Goal: Book appointment/travel/reservation

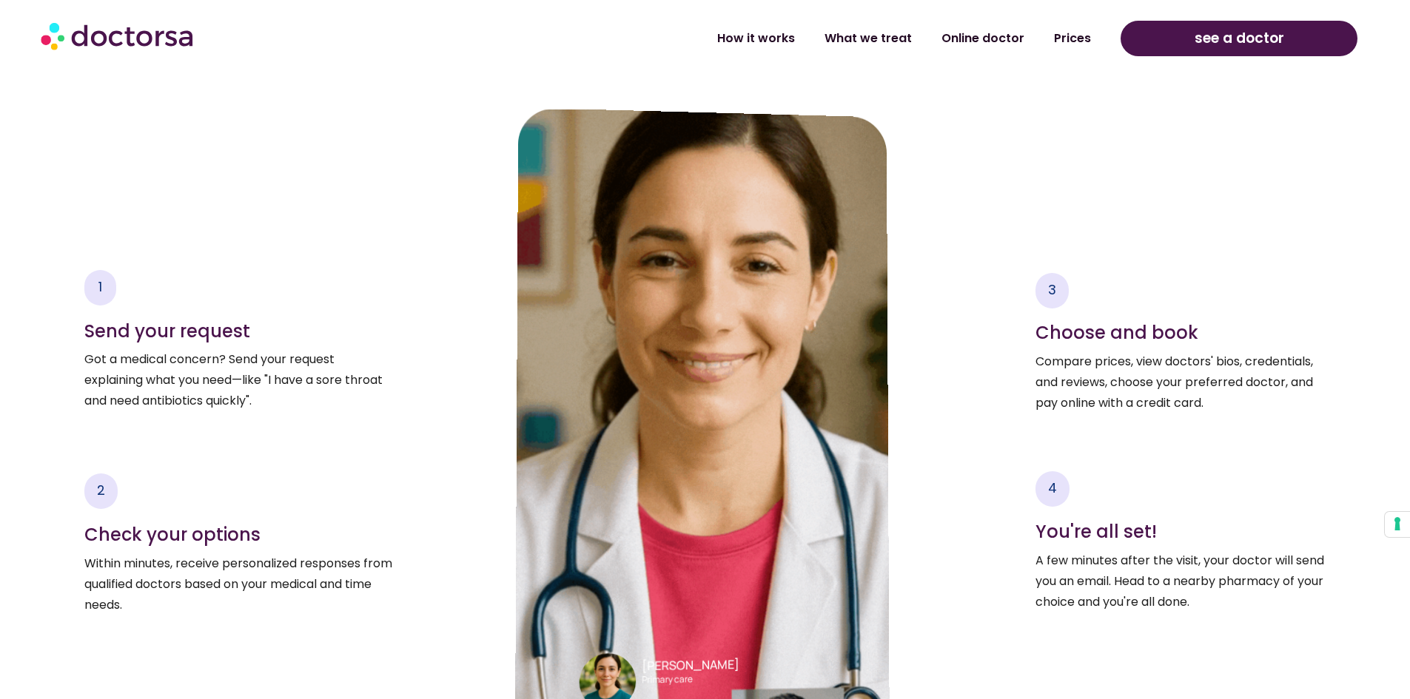
scroll to position [2443, 0]
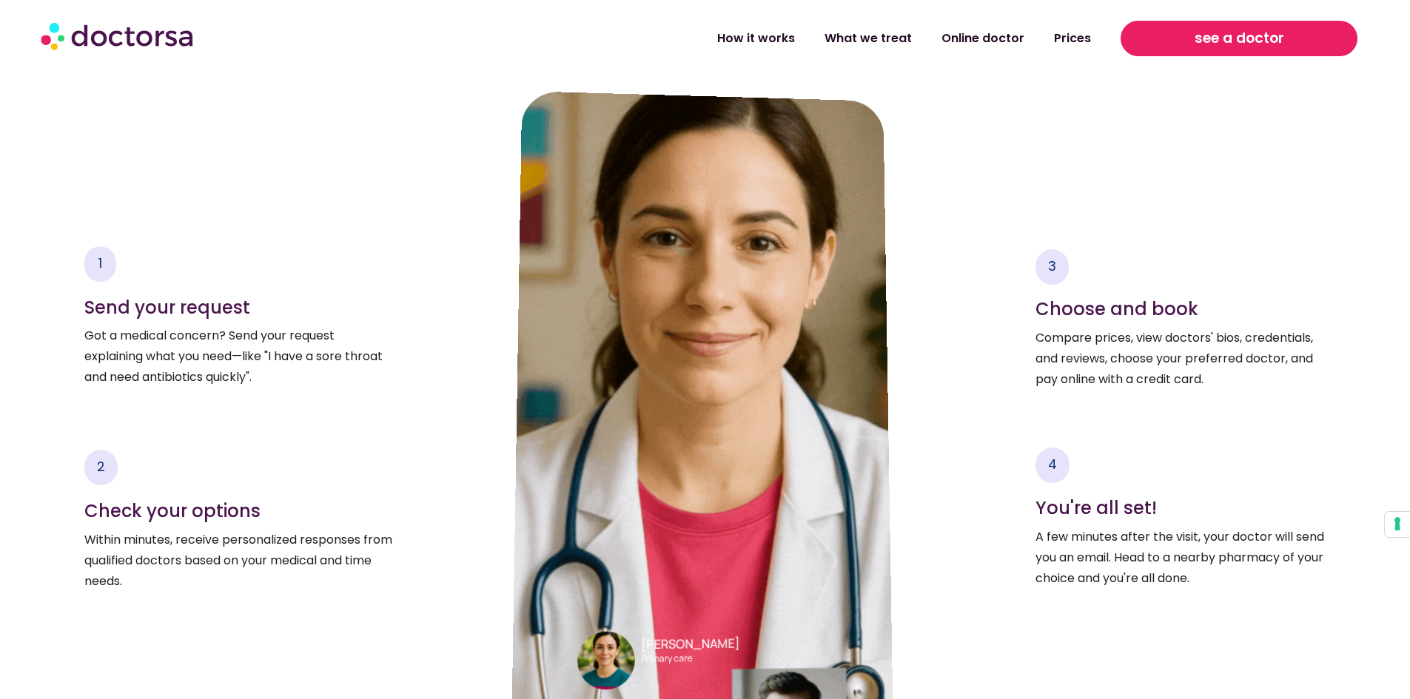
click at [1240, 38] on span "see a doctor" at bounding box center [1240, 39] width 90 height 24
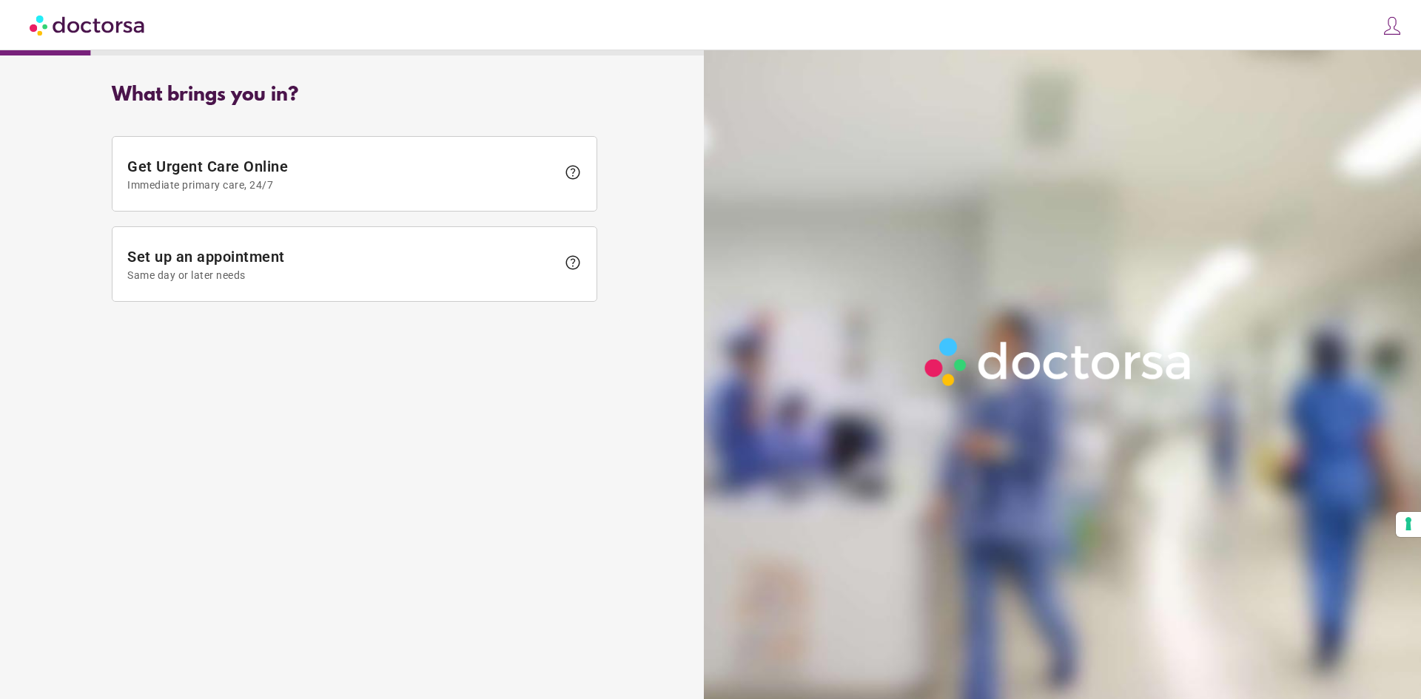
click at [1389, 26] on img at bounding box center [1392, 26] width 21 height 21
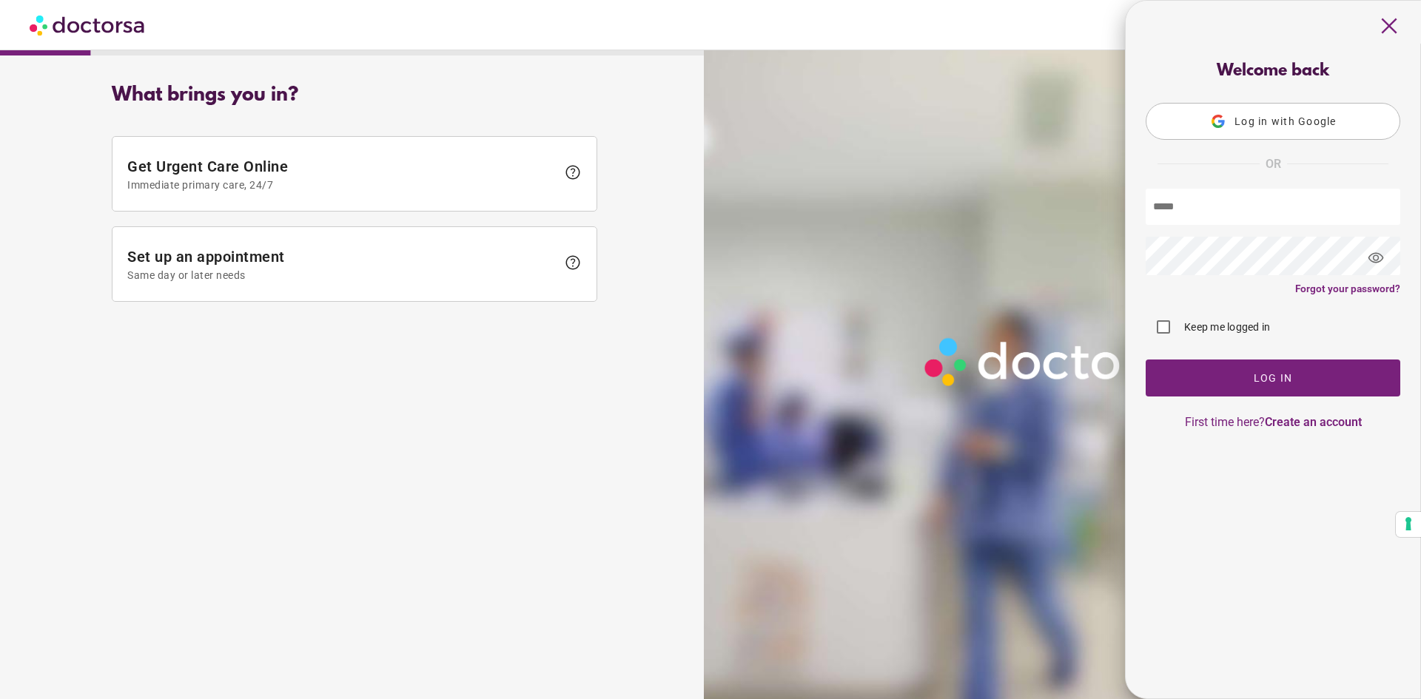
click at [1285, 124] on span "Log in with Google" at bounding box center [1286, 121] width 102 height 12
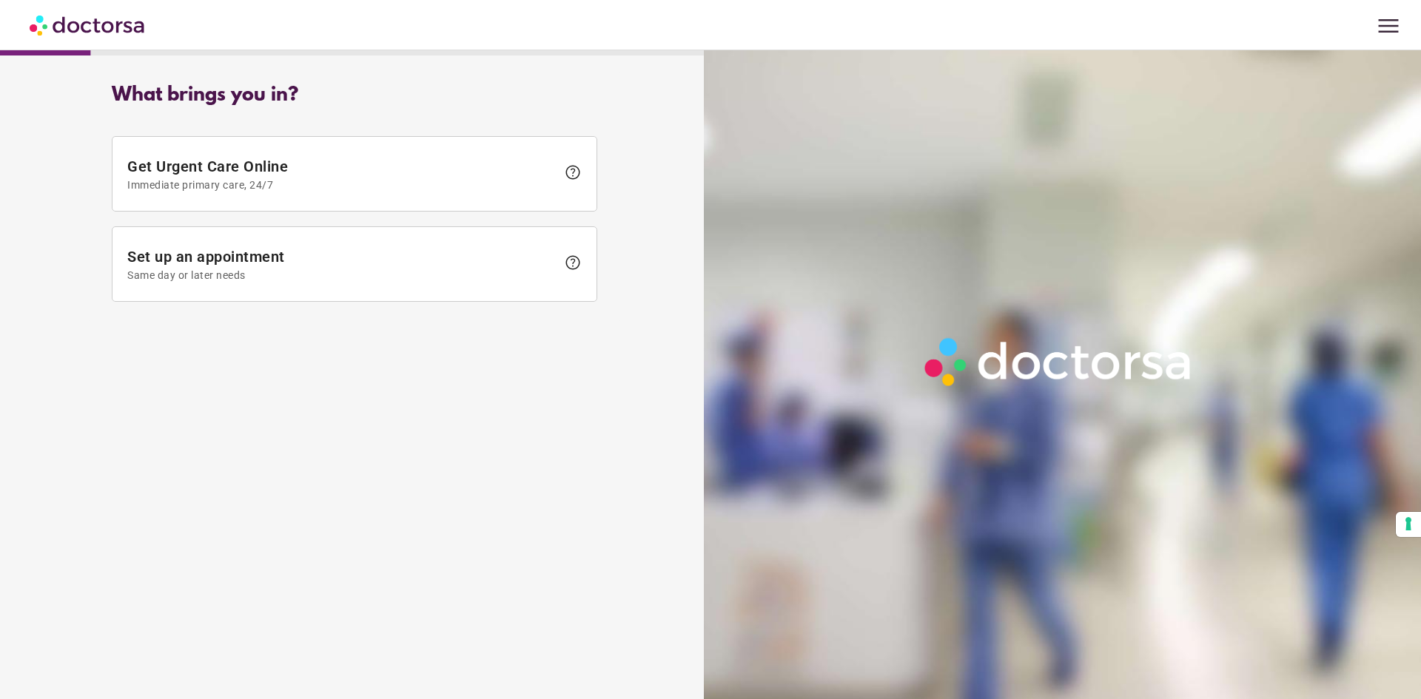
click at [1387, 18] on span "menu" at bounding box center [1389, 26] width 28 height 28
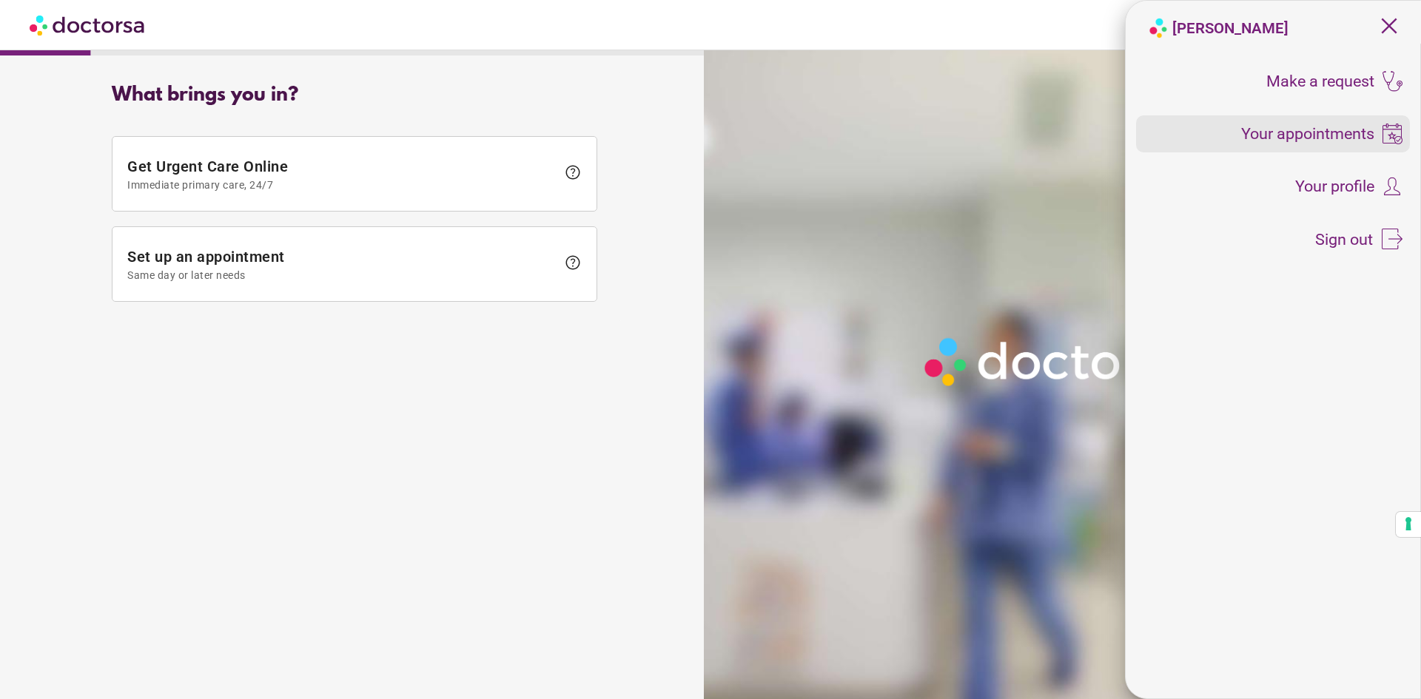
click at [1321, 141] on span "Your appointments" at bounding box center [1307, 134] width 133 height 16
